Goal: Task Accomplishment & Management: Manage account settings

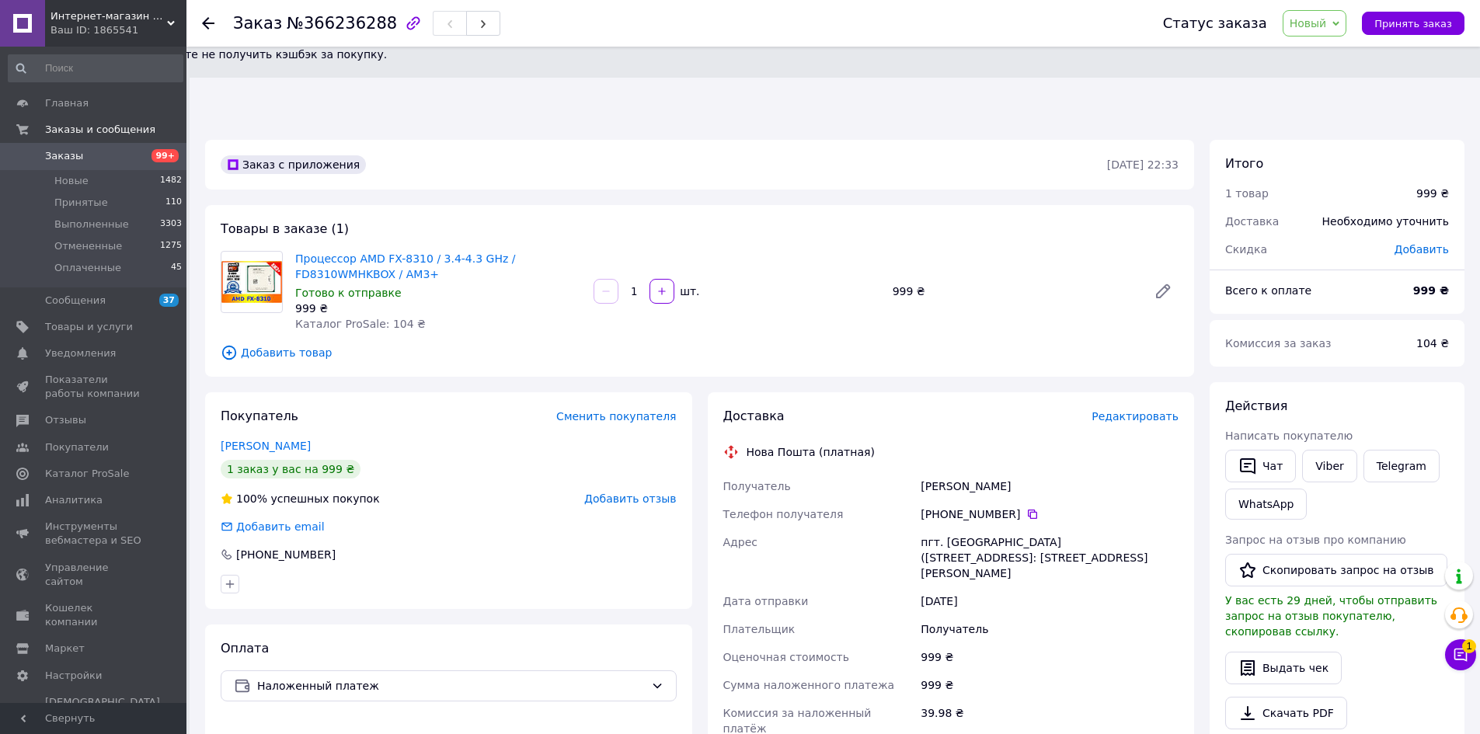
click at [81, 155] on span "Заказы" at bounding box center [94, 156] width 99 height 14
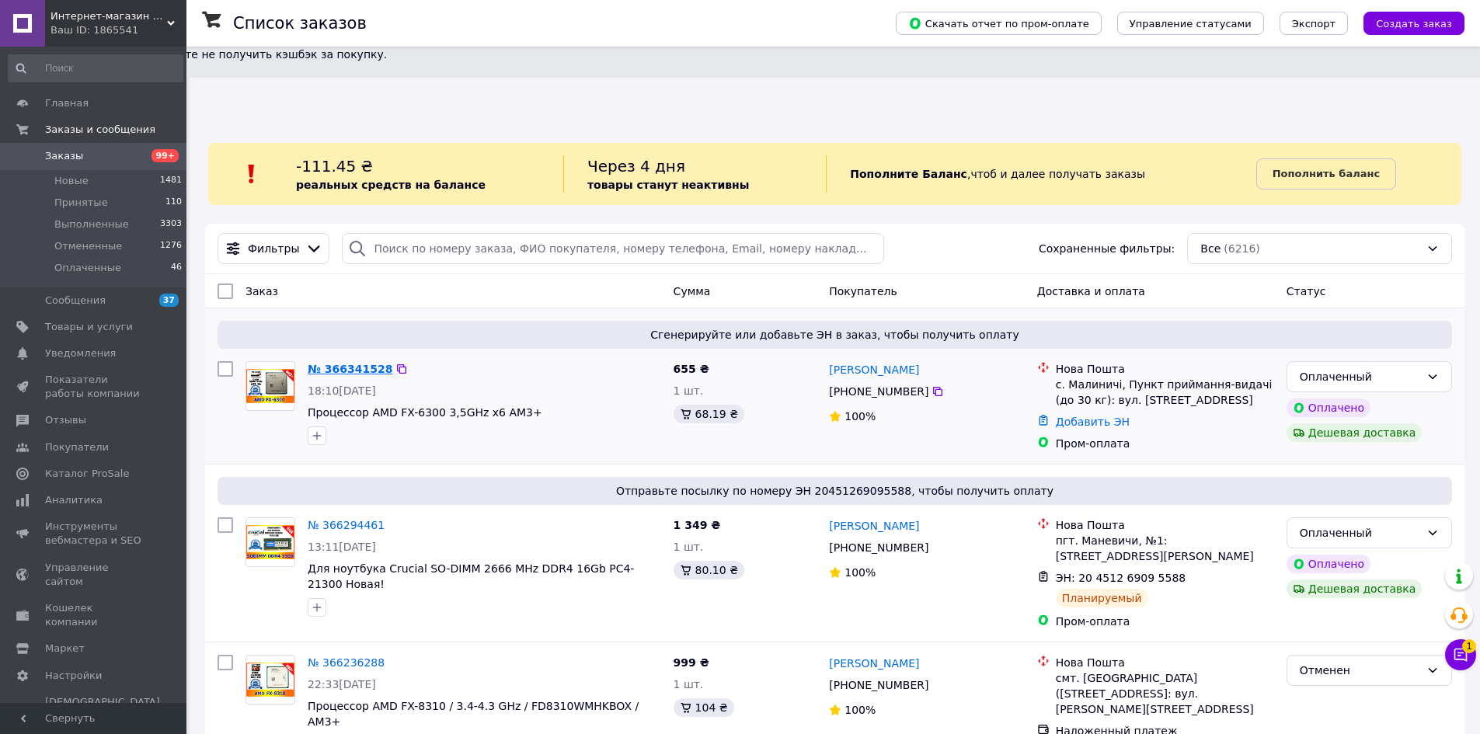
click at [339, 363] on link "№ 366341528" at bounding box center [350, 369] width 85 height 12
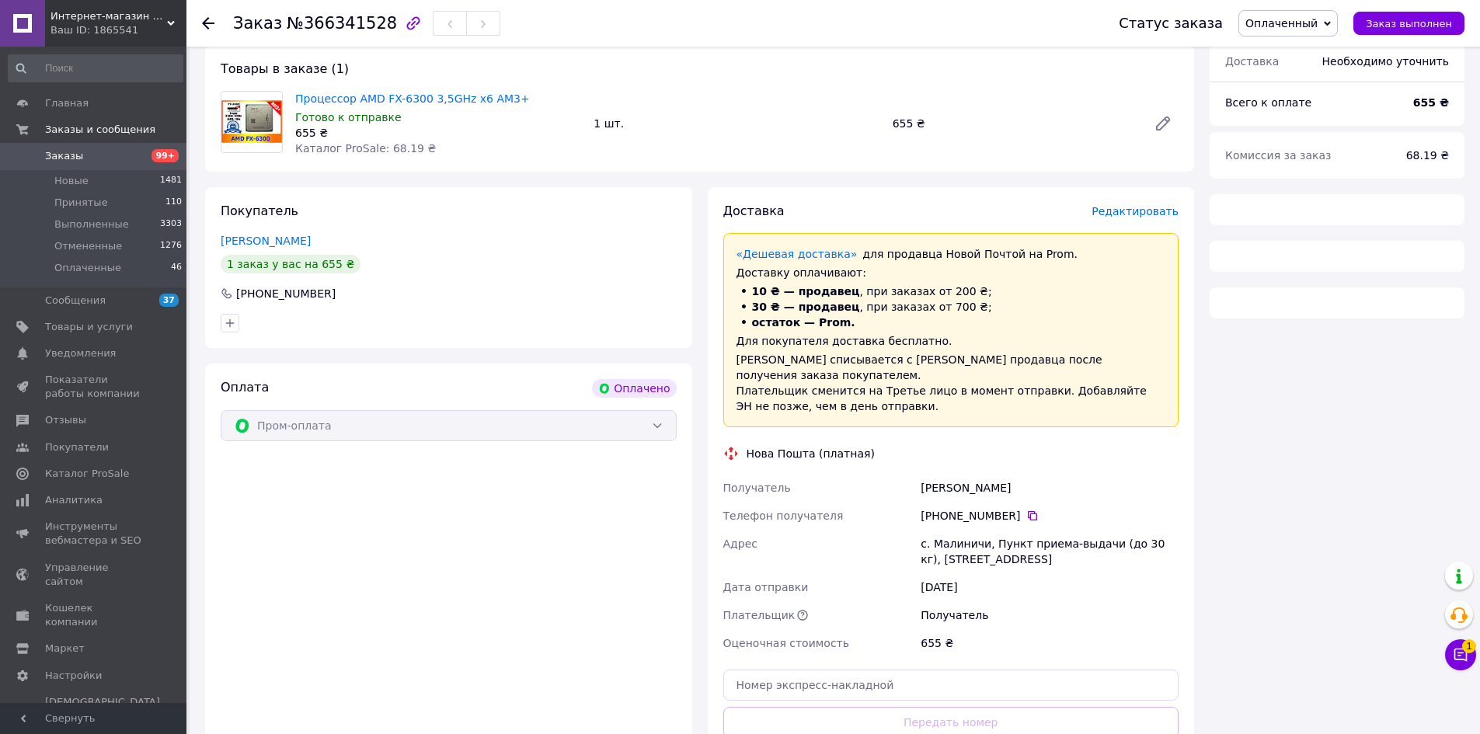
scroll to position [621, 0]
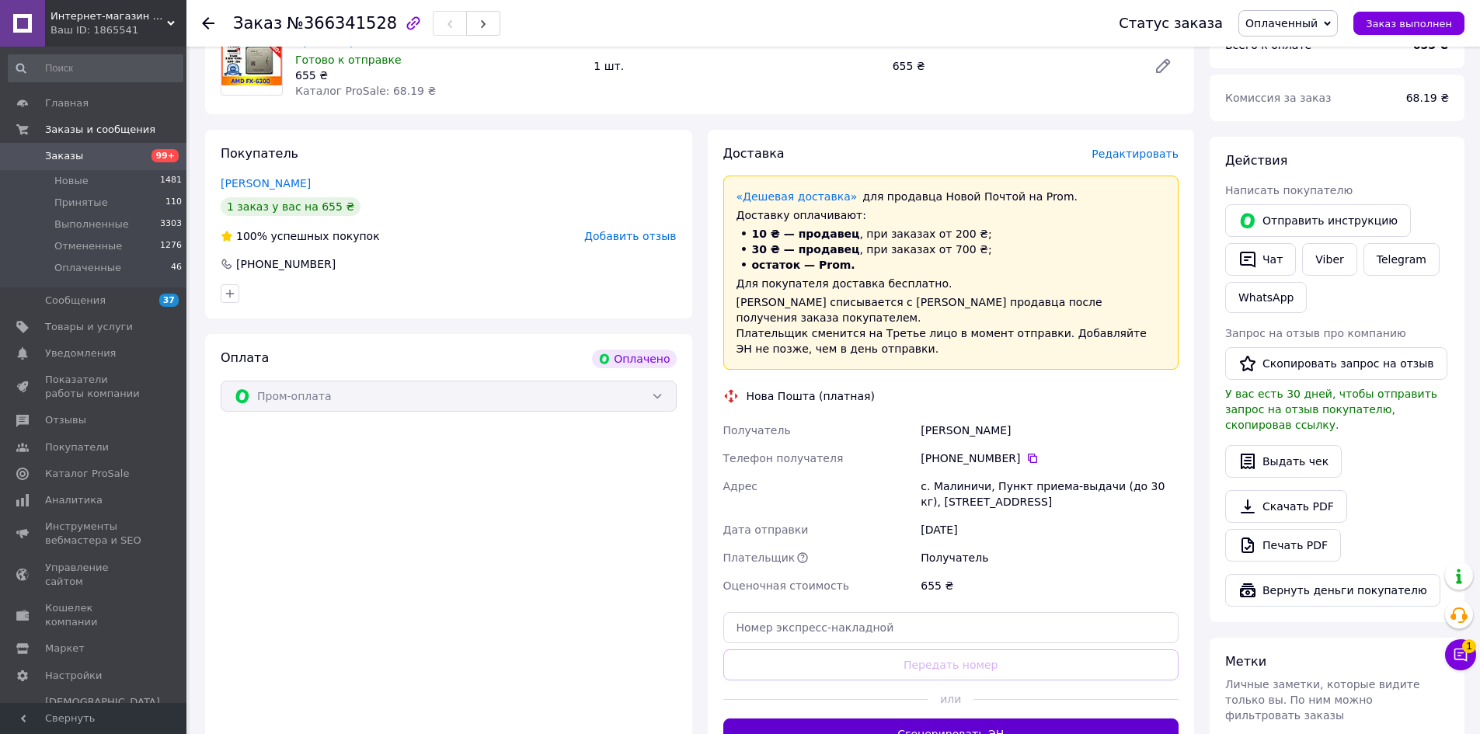
click at [966, 719] on button "Сгенерировать ЭН" at bounding box center [951, 734] width 456 height 31
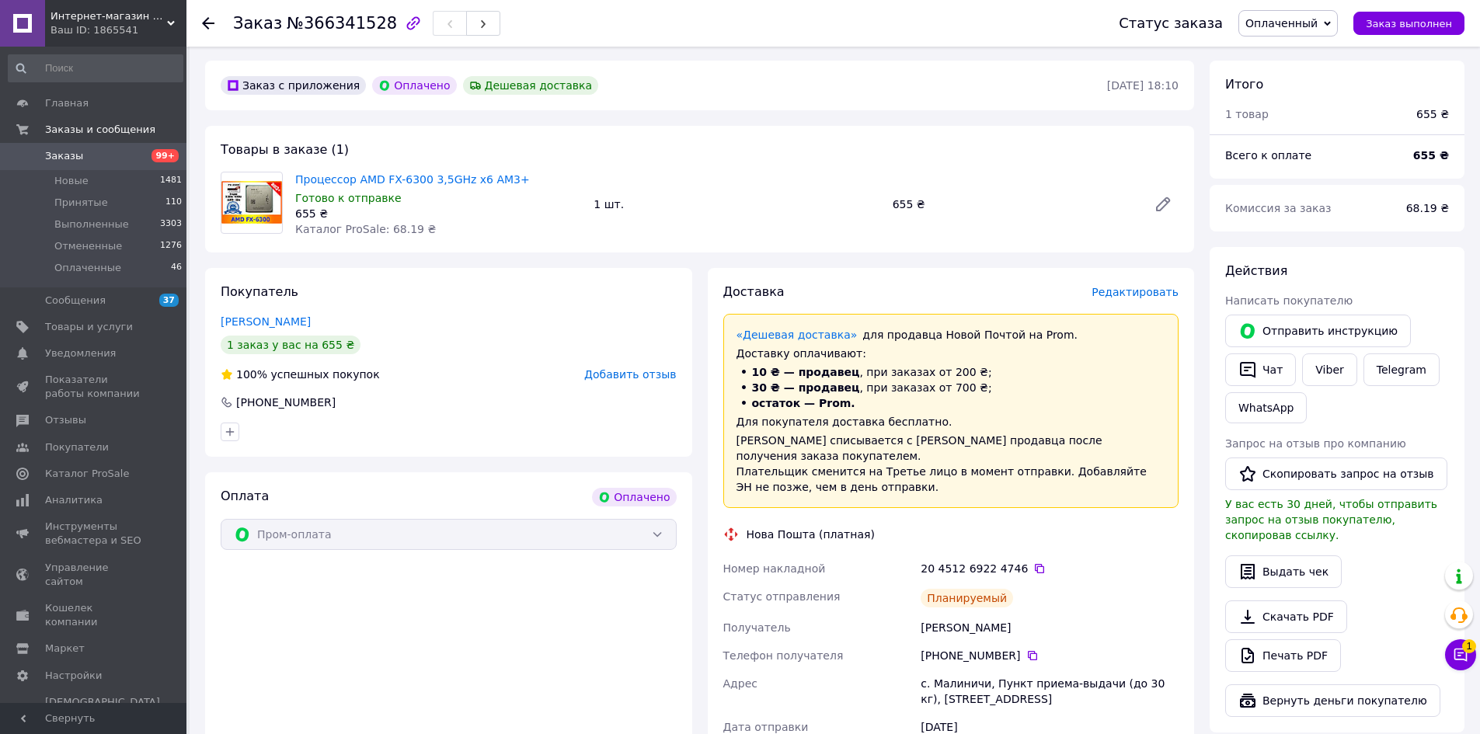
scroll to position [544, 0]
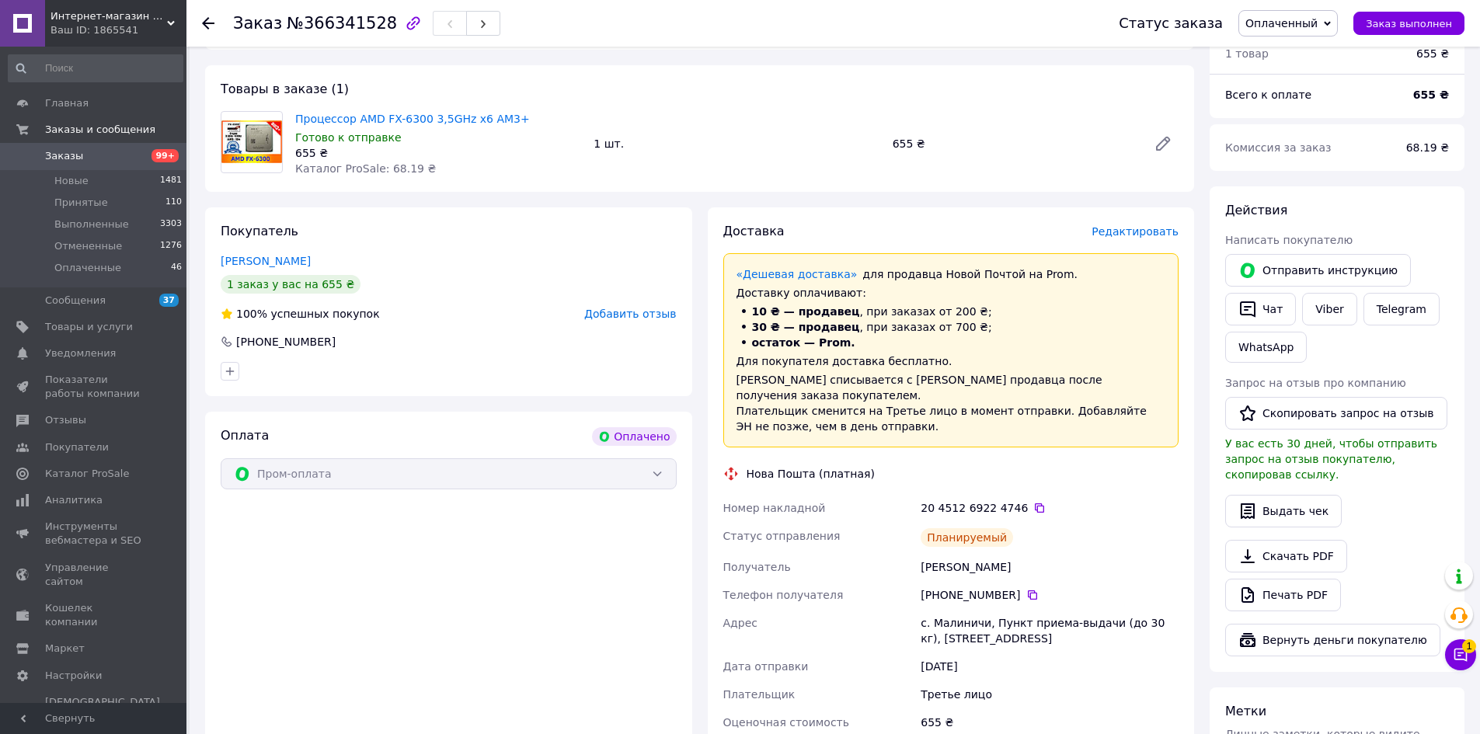
click at [92, 152] on span "Заказы" at bounding box center [94, 156] width 99 height 14
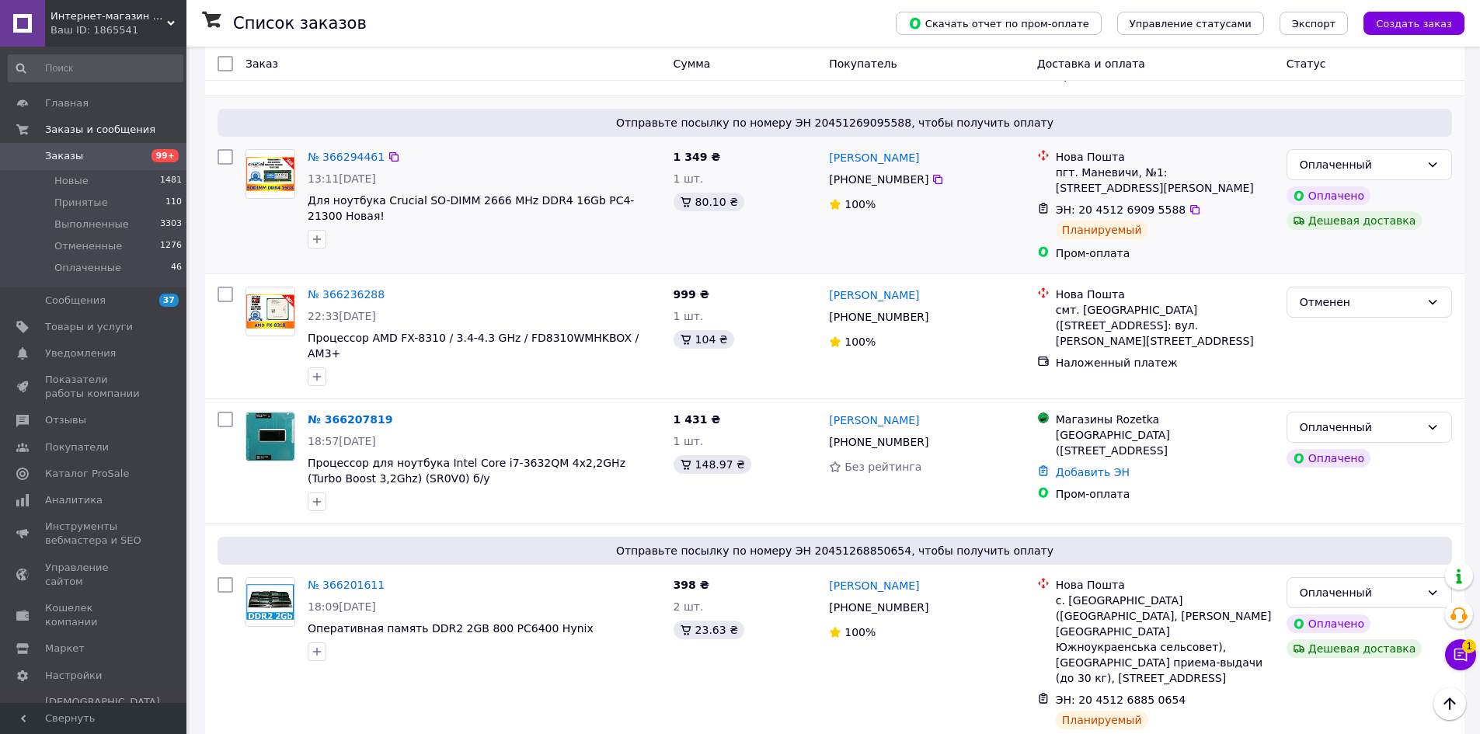
scroll to position [466, 0]
